Goal: Register for event/course

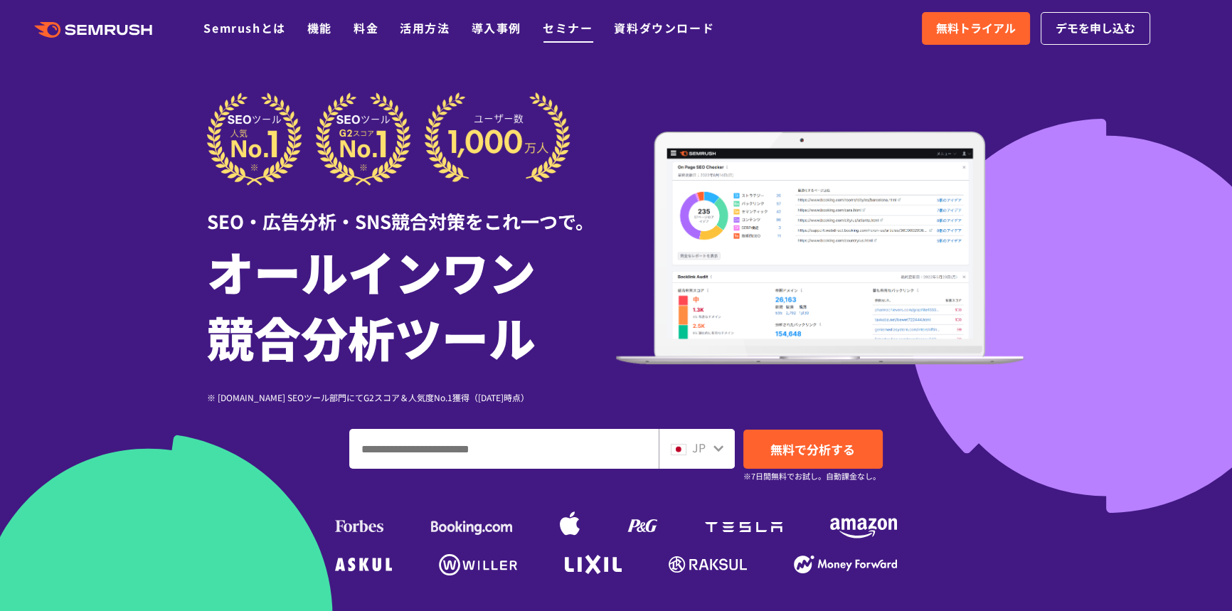
click at [568, 27] on link "セミナー" at bounding box center [568, 27] width 50 height 17
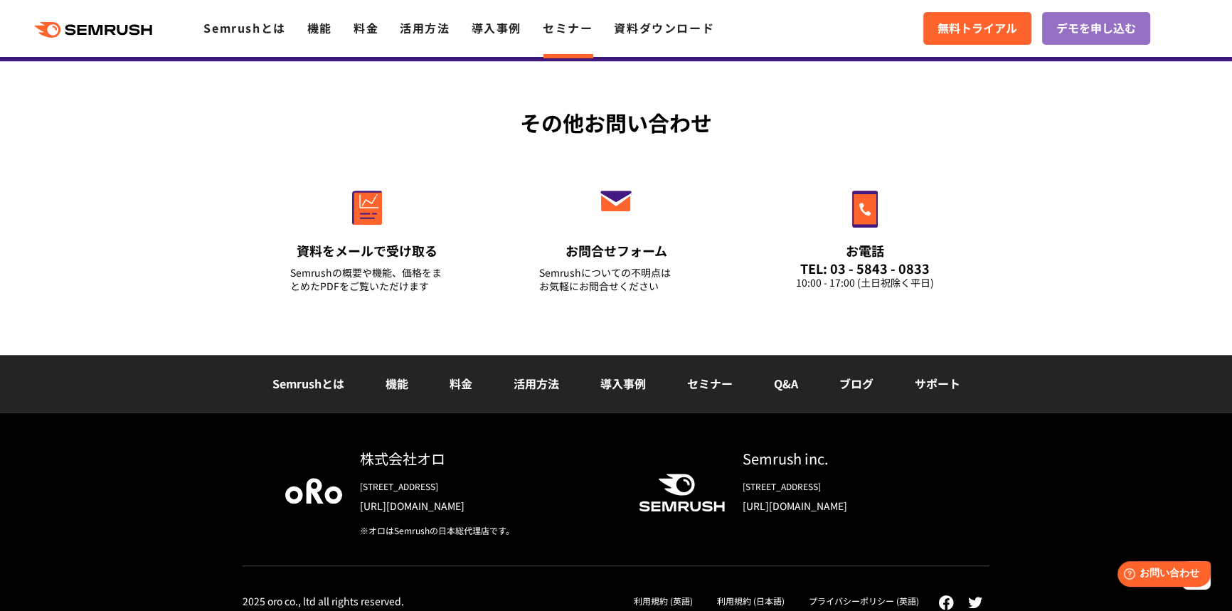
scroll to position [1487, 0]
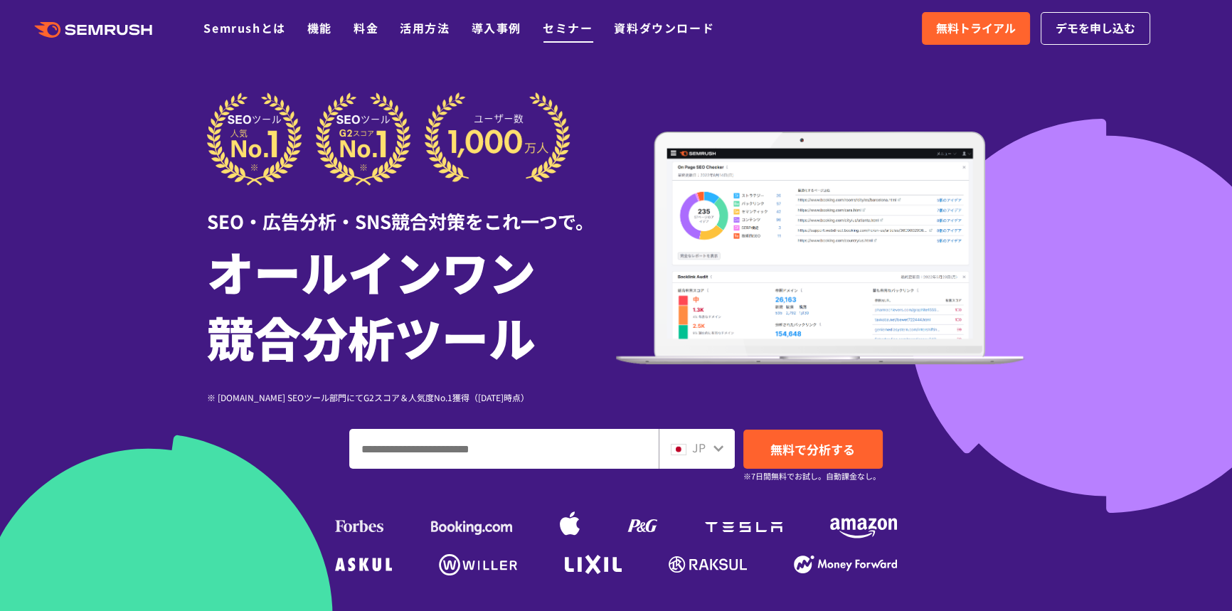
click at [559, 31] on link "セミナー" at bounding box center [568, 27] width 50 height 17
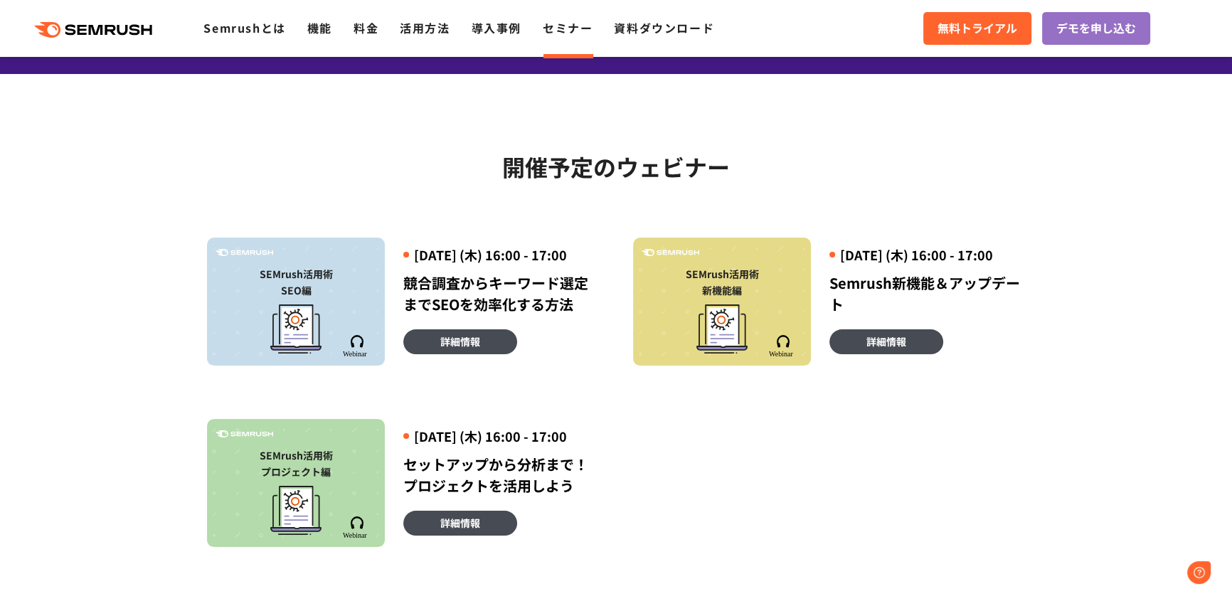
scroll to position [258, 0]
